Goal: Transaction & Acquisition: Purchase product/service

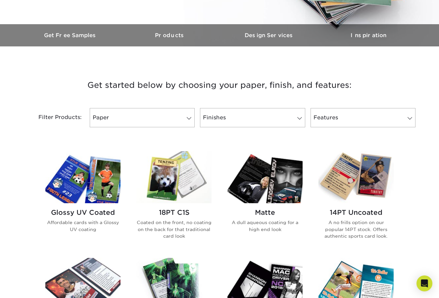
scroll to position [191, 0]
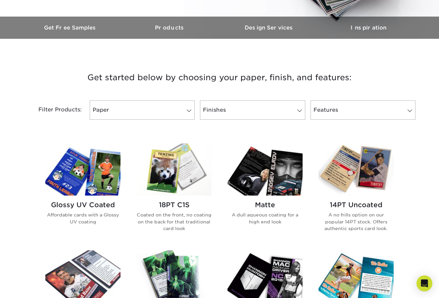
click at [113, 173] on img at bounding box center [82, 169] width 75 height 52
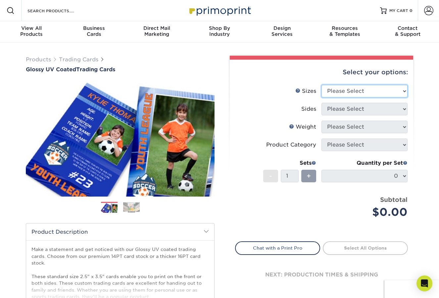
click at [385, 89] on select "Please Select 2.5" x 3.5"" at bounding box center [364, 91] width 86 height 13
select select "2.50x3.50"
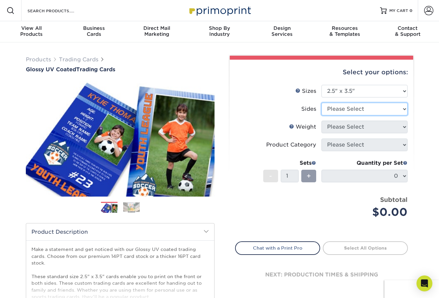
click at [349, 109] on select "Please Select Print Both Sides Print Front Only" at bounding box center [364, 109] width 86 height 13
select select "13abbda7-1d64-4f25-8bb2-c179b224825d"
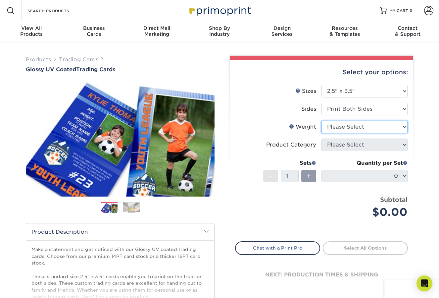
click at [347, 122] on select "Please Select 16PT 14PT 18PT C1S" at bounding box center [364, 126] width 86 height 13
select select "14PT"
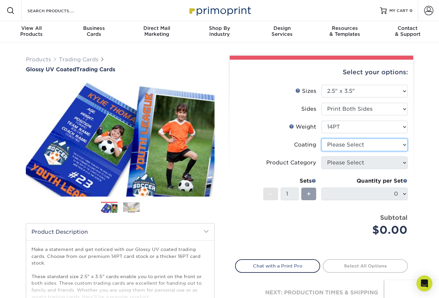
click at [351, 147] on select at bounding box center [364, 144] width 86 height 13
select select "1e8116af-acfc-44b1-83dc-8181aa338834"
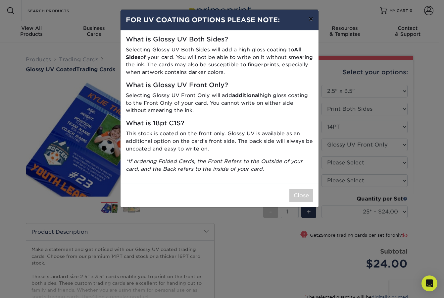
click at [311, 18] on button "×" at bounding box center [310, 19] width 15 height 19
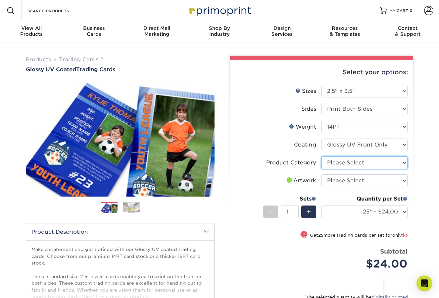
click at [355, 158] on select "Please Select Trading Cards" at bounding box center [364, 162] width 86 height 13
select select "c2f9bce9-36c2-409d-b101-c29d9d031e18"
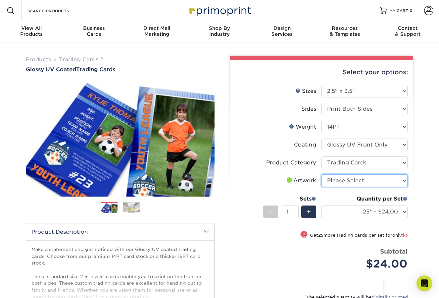
click at [347, 179] on select "Please Select I will upload files I need a design - $100" at bounding box center [364, 180] width 86 height 13
select select "upload"
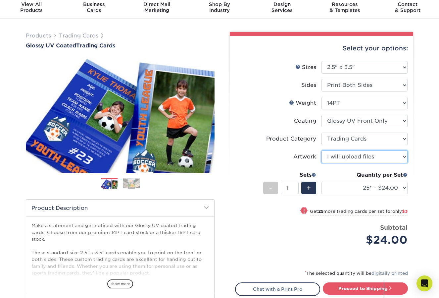
scroll to position [31, 0]
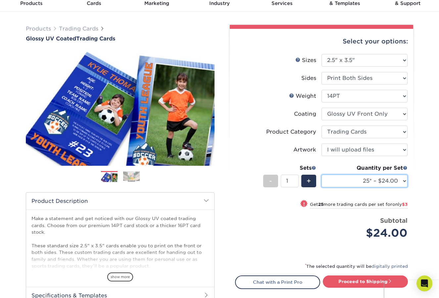
click at [395, 180] on select "25* – $24.00 50* – $27.00 75* – $34.00 100* – $37.00 250* – $48.00 500 – $59.00…" at bounding box center [364, 180] width 86 height 13
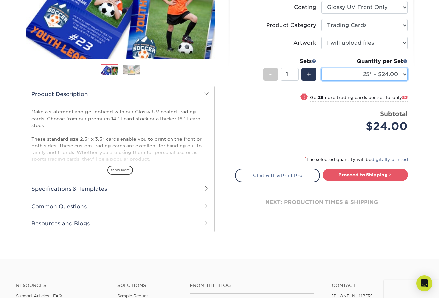
scroll to position [145, 0]
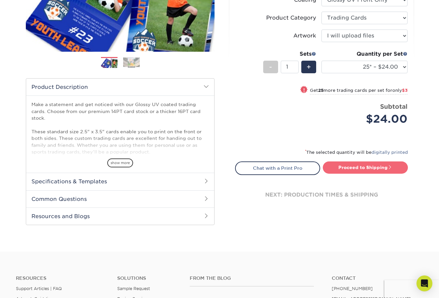
click at [379, 163] on link "Proceed to Shipping" at bounding box center [365, 167] width 85 height 12
type input "Set 1"
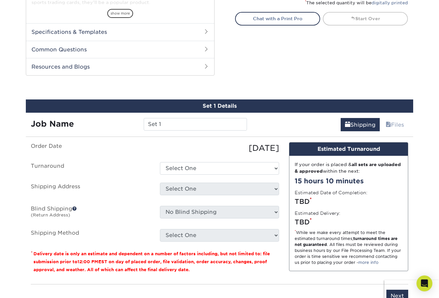
scroll to position [337, 0]
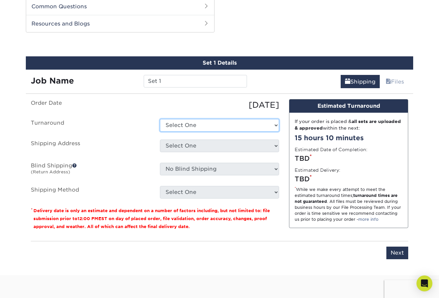
click at [239, 130] on select "Select One 2-4 Business Days 2 Day Next Business Day" at bounding box center [219, 125] width 119 height 13
click at [211, 152] on div "Select One + Add New Address - Login" at bounding box center [219, 146] width 129 height 15
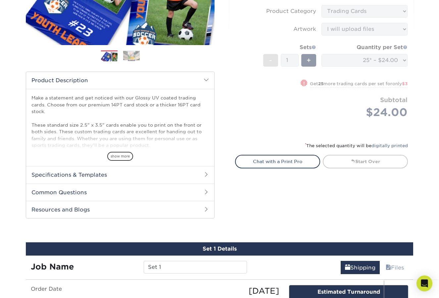
scroll to position [161, 0]
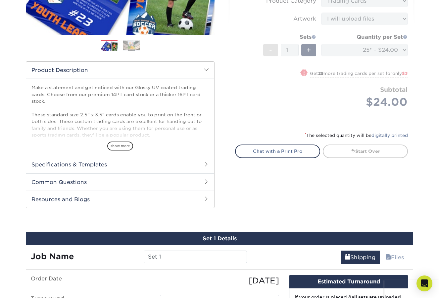
click at [77, 166] on h2 "Specifications & Templates" at bounding box center [120, 164] width 188 height 17
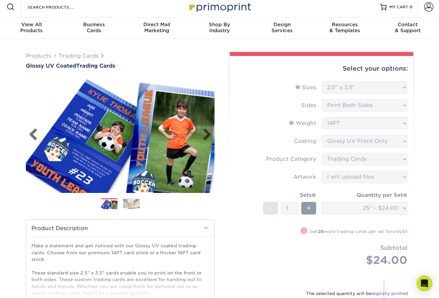
scroll to position [0, 0]
